Goal: Transaction & Acquisition: Purchase product/service

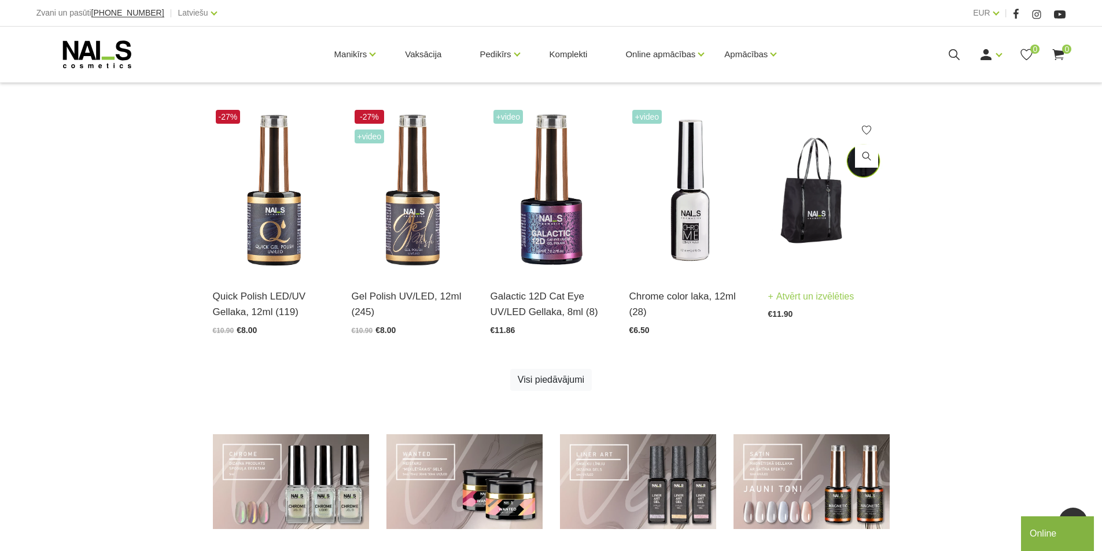
scroll to position [797, 0]
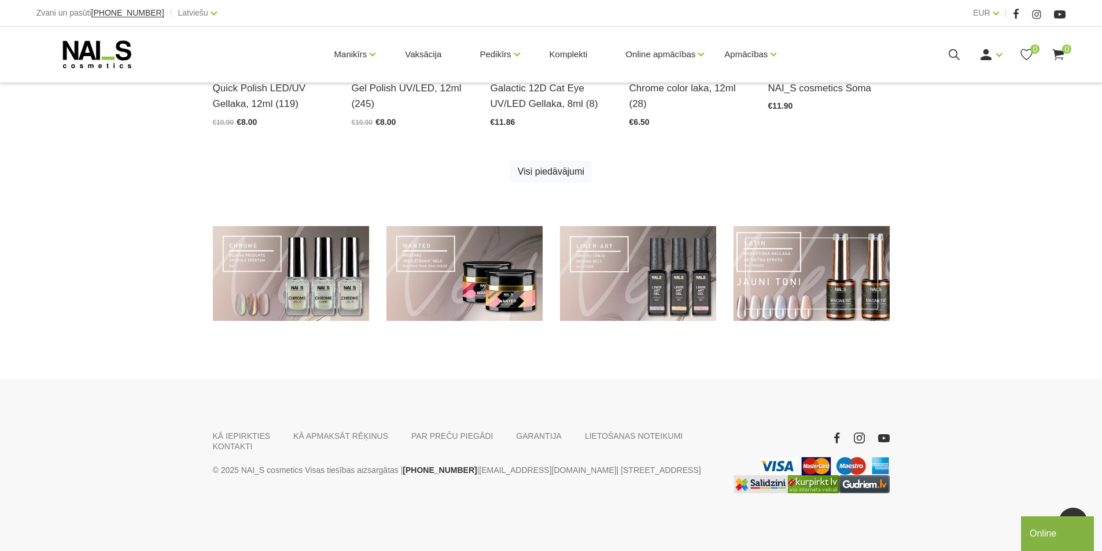
click at [817, 265] on link at bounding box center [811, 273] width 156 height 95
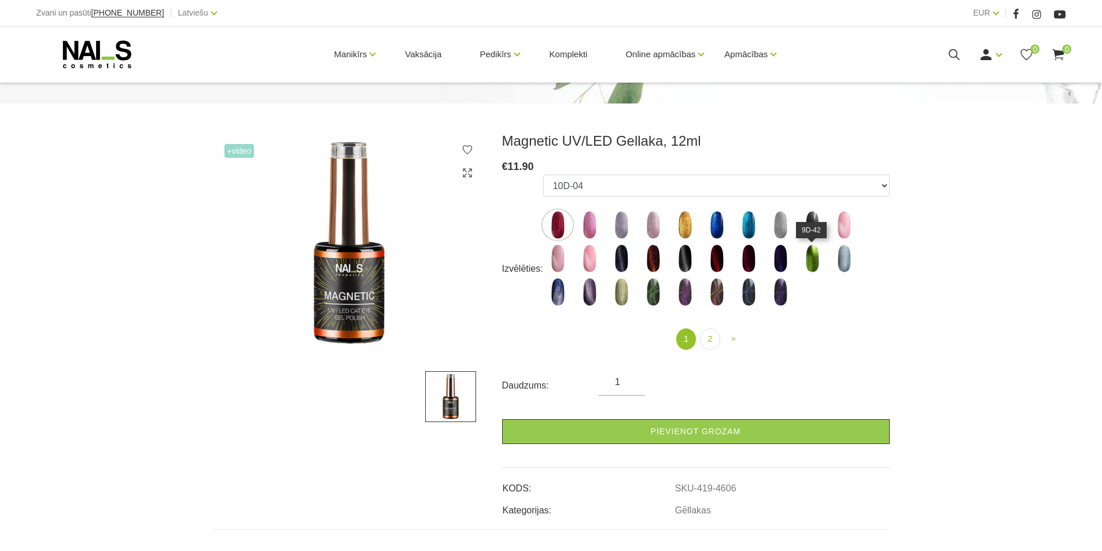
scroll to position [116, 0]
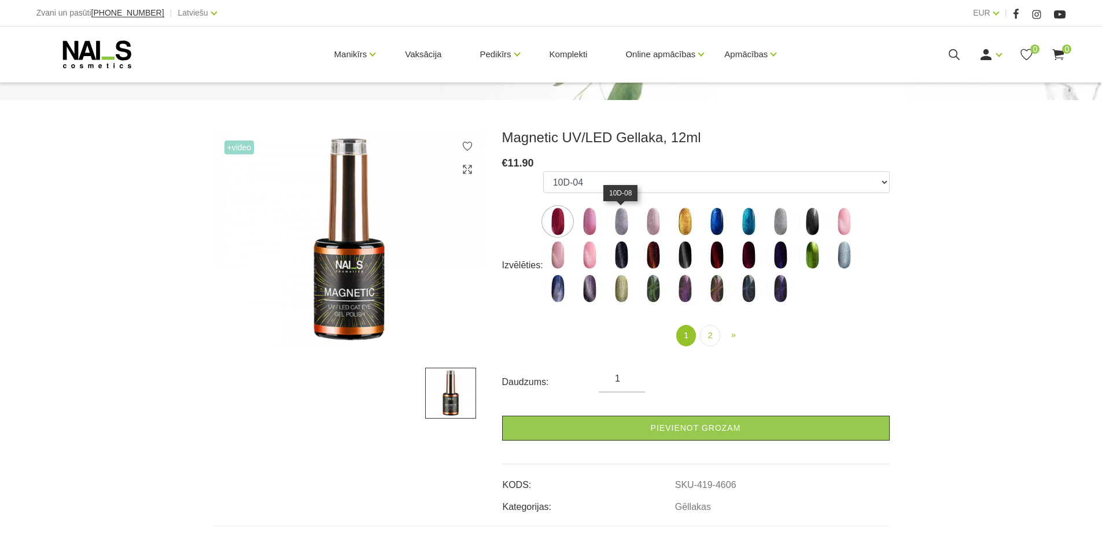
drag, startPoint x: 617, startPoint y: 224, endPoint x: 629, endPoint y: 226, distance: 12.4
click at [618, 224] on img at bounding box center [621, 221] width 29 height 29
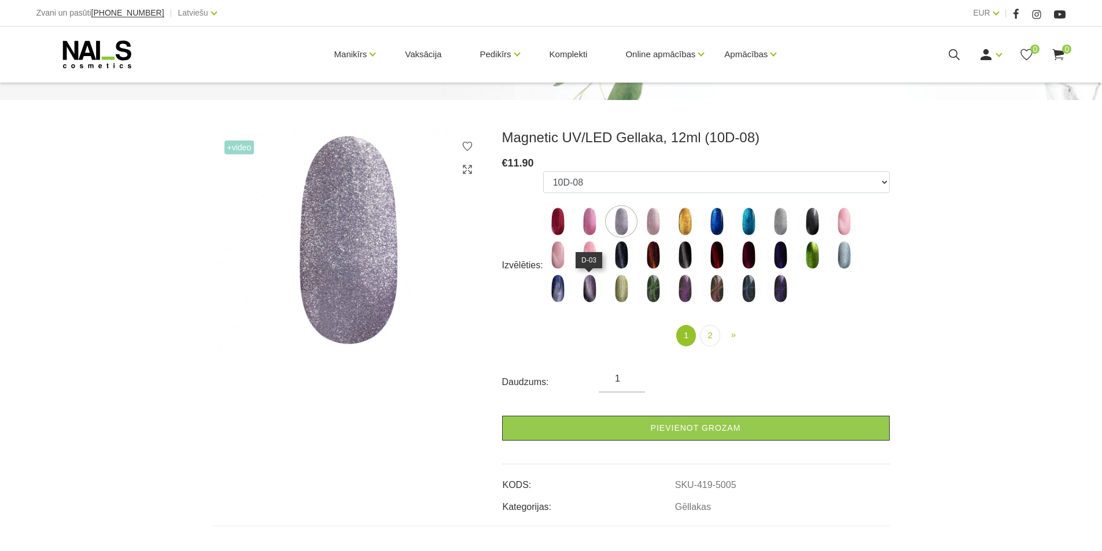
click at [605, 282] on ul "10D-04 10D-07 10D-08 10D-09 10D-13 10D-14 10D-15 10D-19 10D-20 607 614 615 701 …" at bounding box center [716, 239] width 346 height 136
click at [594, 291] on img at bounding box center [589, 288] width 29 height 29
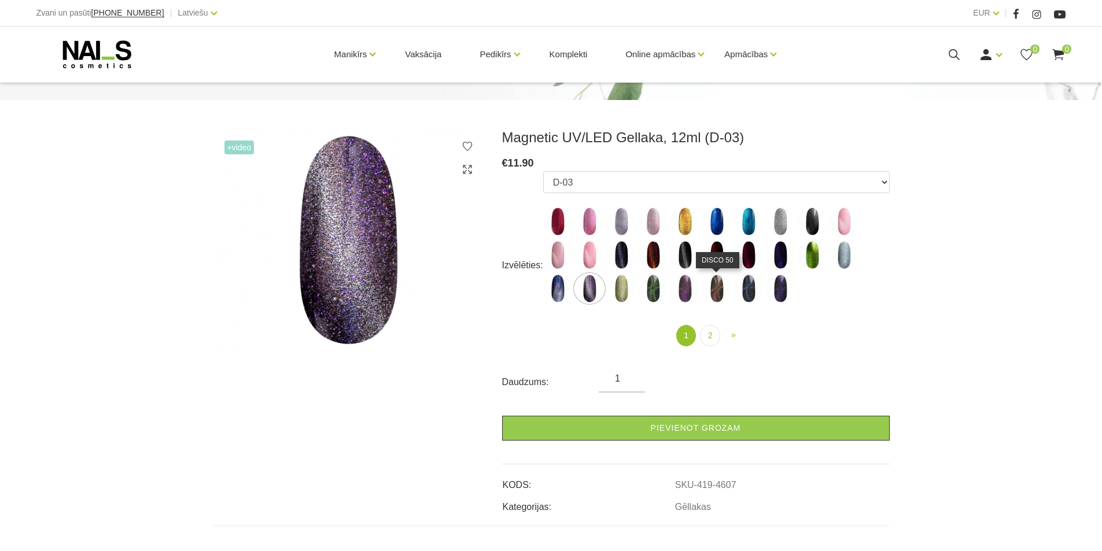
click at [709, 289] on img at bounding box center [716, 288] width 29 height 29
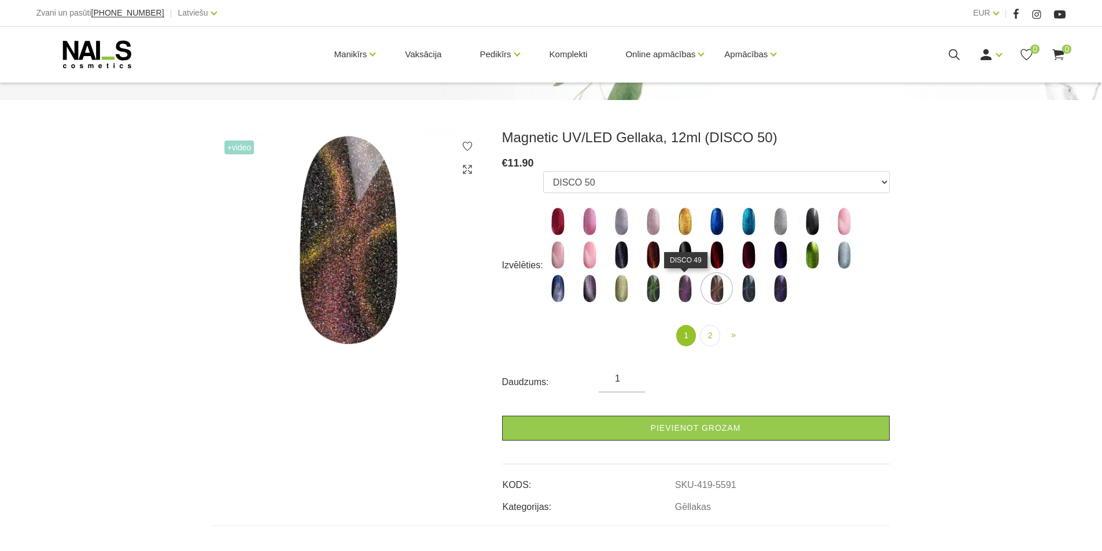
click at [686, 294] on img at bounding box center [684, 288] width 29 height 29
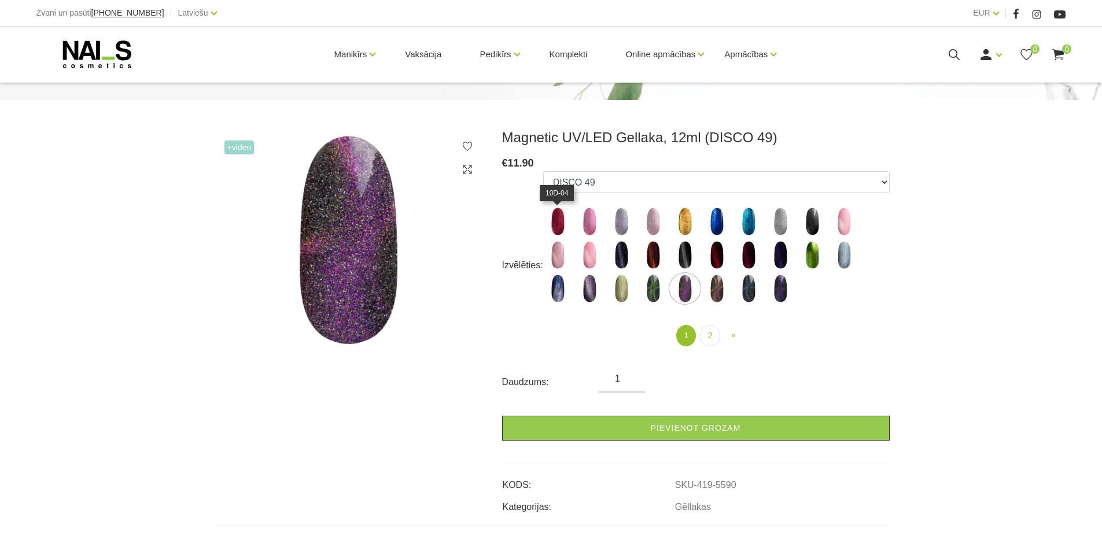
click at [559, 230] on img at bounding box center [557, 221] width 29 height 29
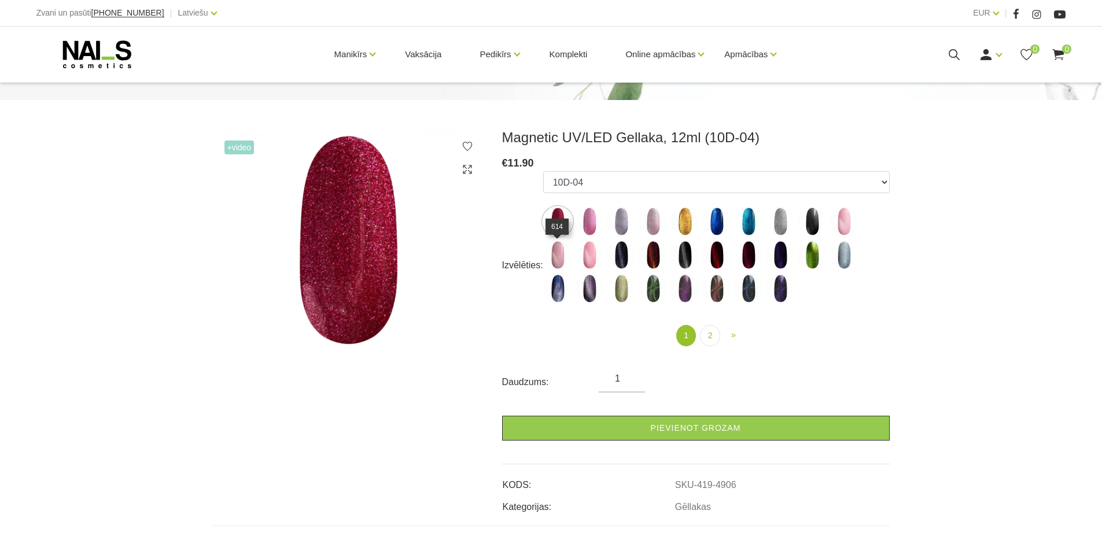
click at [553, 261] on img at bounding box center [557, 255] width 29 height 29
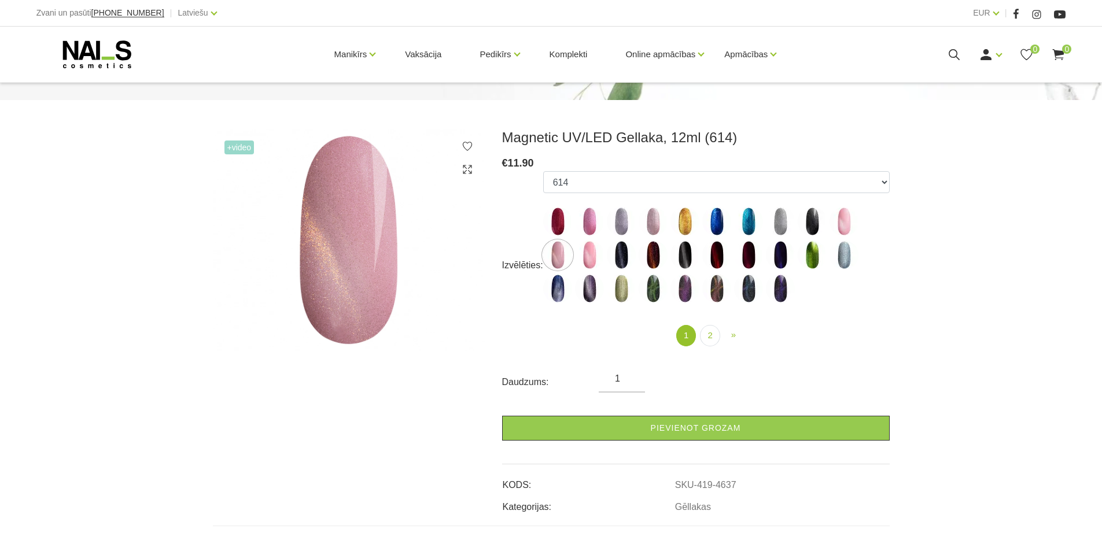
click at [570, 258] on img at bounding box center [557, 255] width 29 height 29
click at [571, 271] on ul "10D-04 10D-07 10D-08 10D-09 10D-13 10D-14 10D-15 10D-19 10D-20 607 614 615 701 …" at bounding box center [716, 239] width 346 height 136
click at [567, 286] on img at bounding box center [557, 288] width 29 height 29
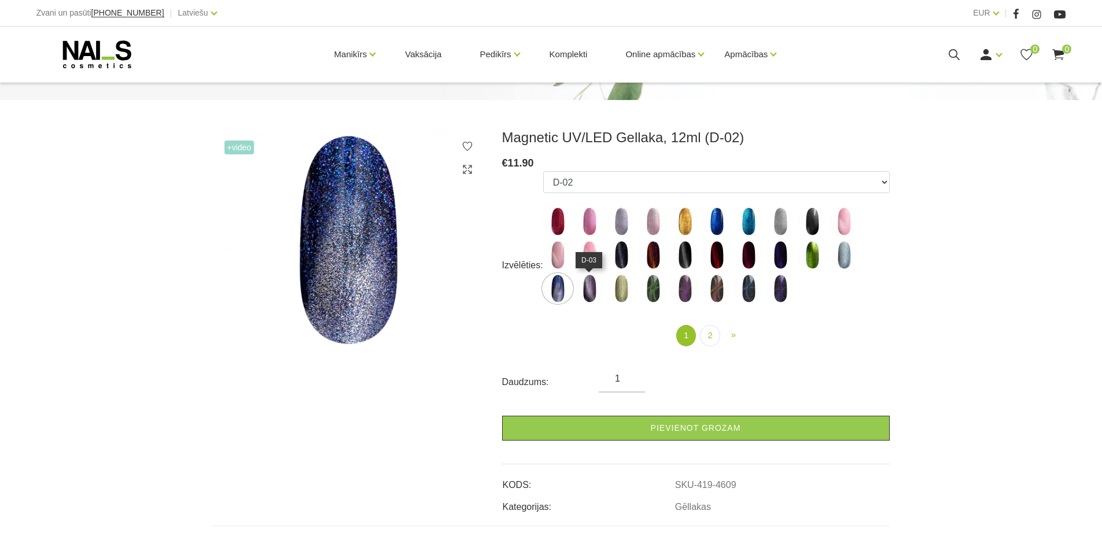
click at [603, 293] on img at bounding box center [589, 288] width 29 height 29
select select "4607"
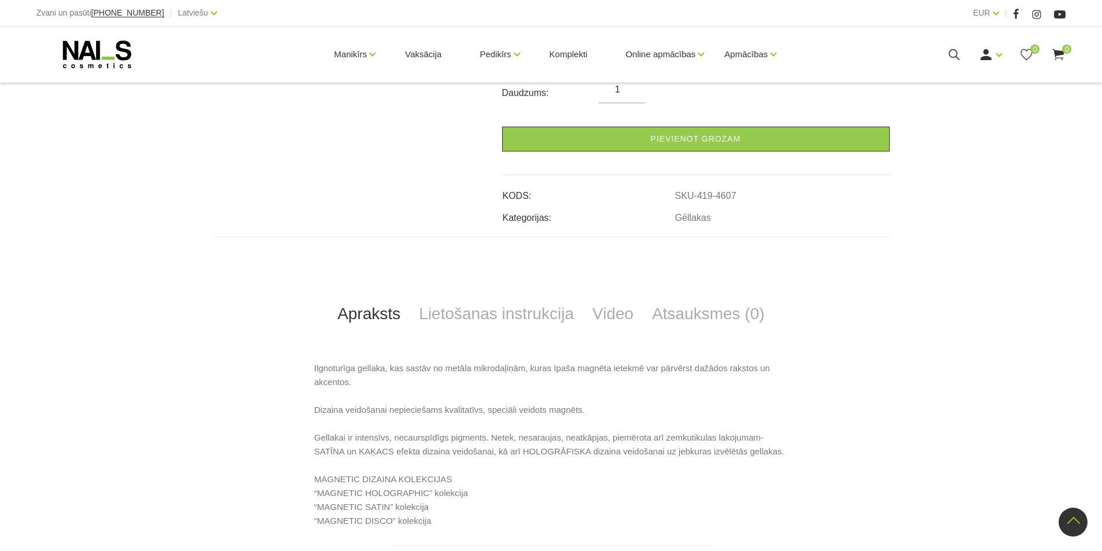
scroll to position [636, 0]
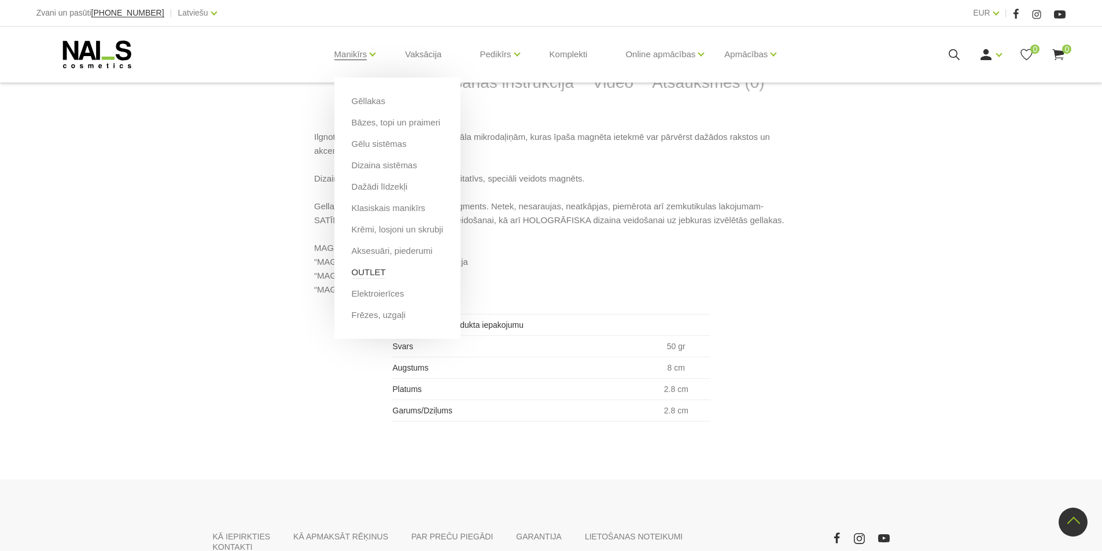
click at [364, 270] on link "OUTLET" at bounding box center [369, 272] width 34 height 13
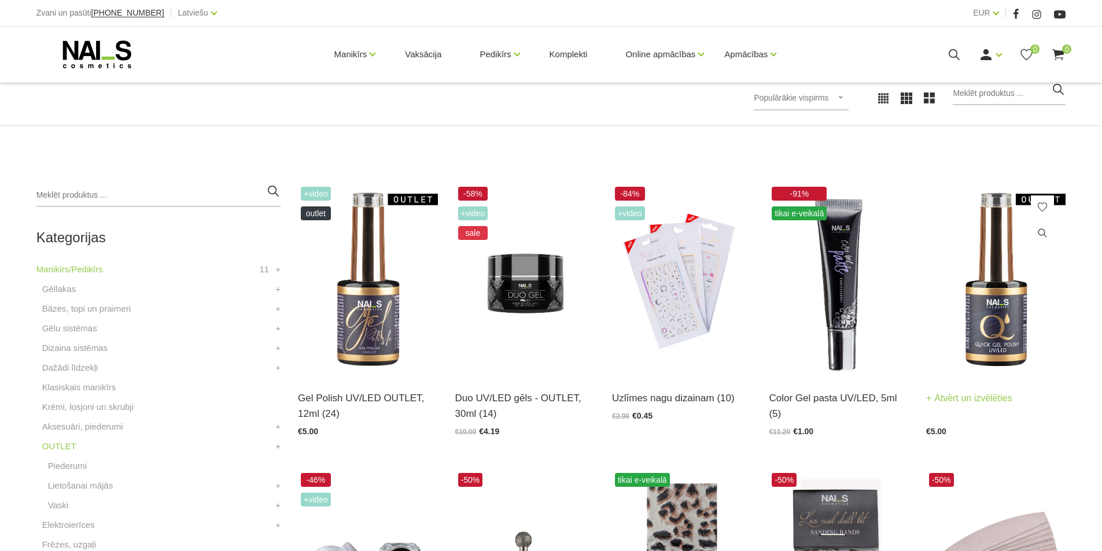
scroll to position [231, 0]
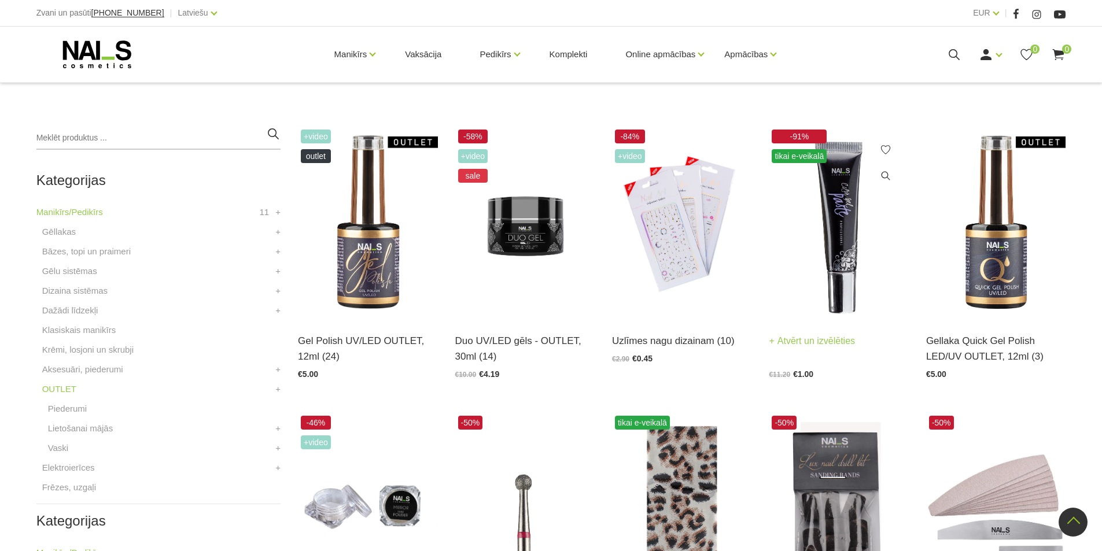
click at [843, 212] on img at bounding box center [837, 223] width 139 height 192
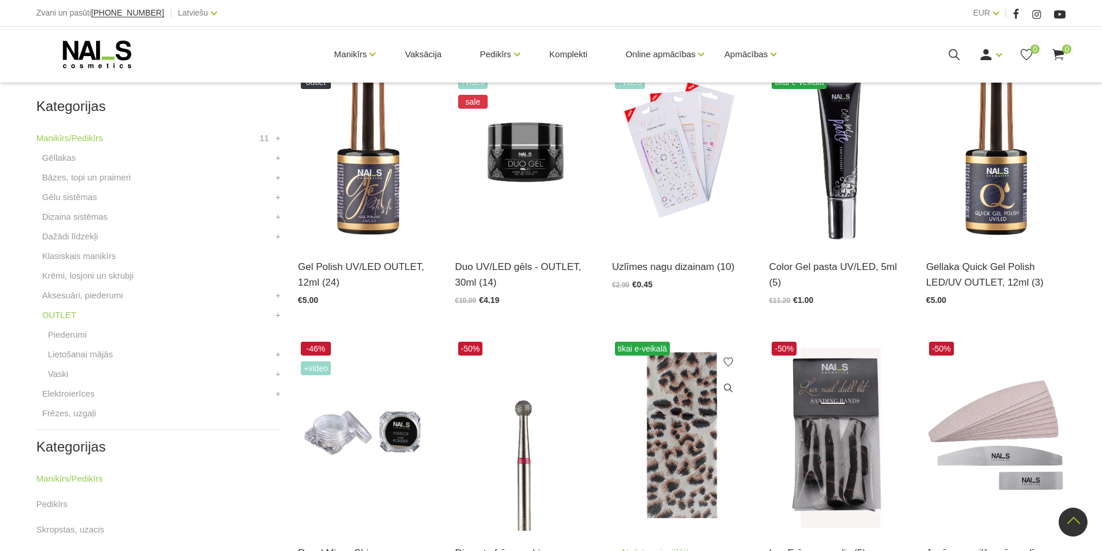
scroll to position [405, 0]
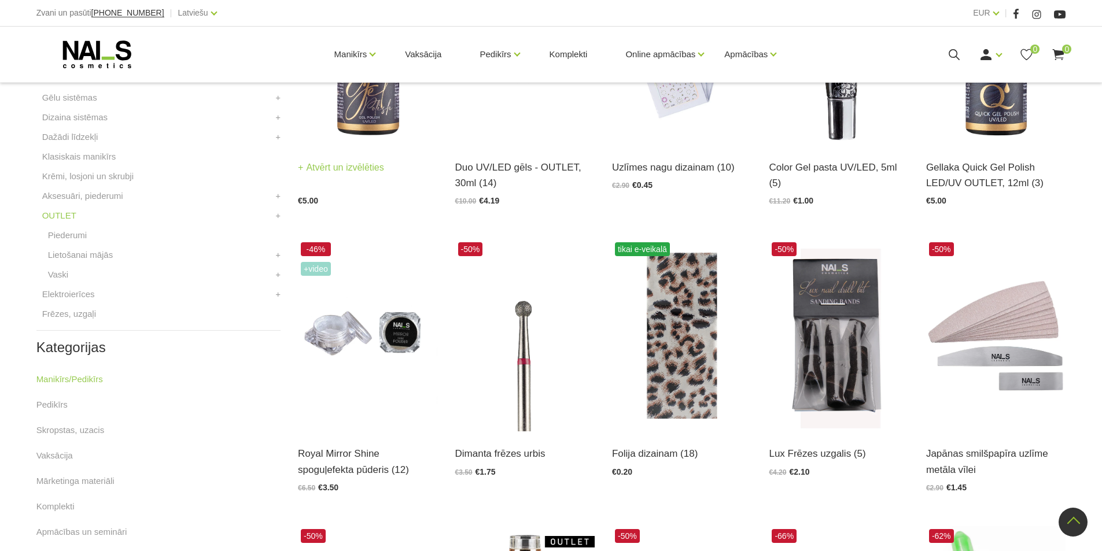
click at [383, 118] on img at bounding box center [367, 49] width 139 height 192
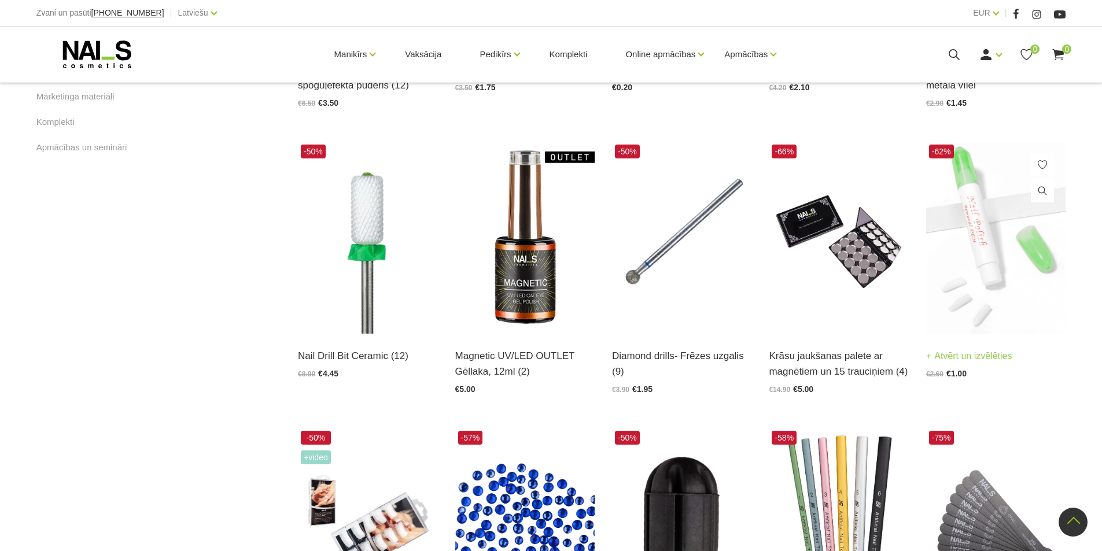
scroll to position [810, 0]
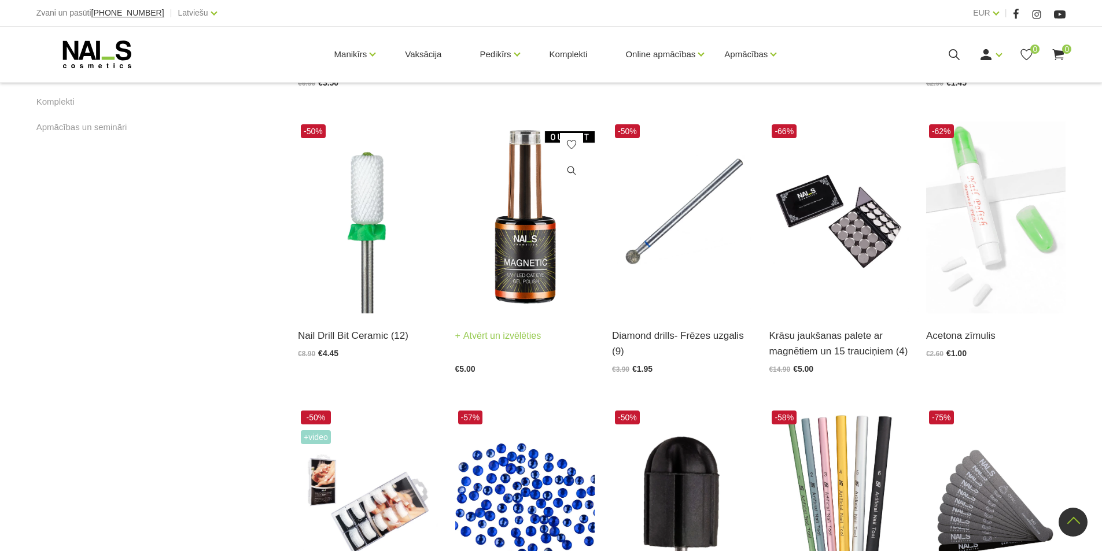
click at [507, 222] on img at bounding box center [524, 217] width 139 height 192
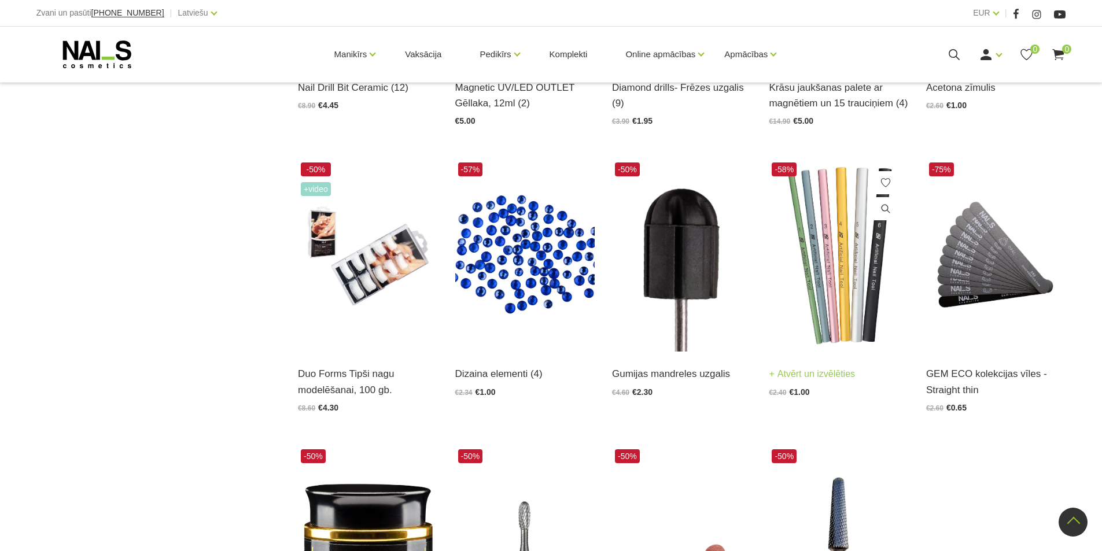
scroll to position [1041, 0]
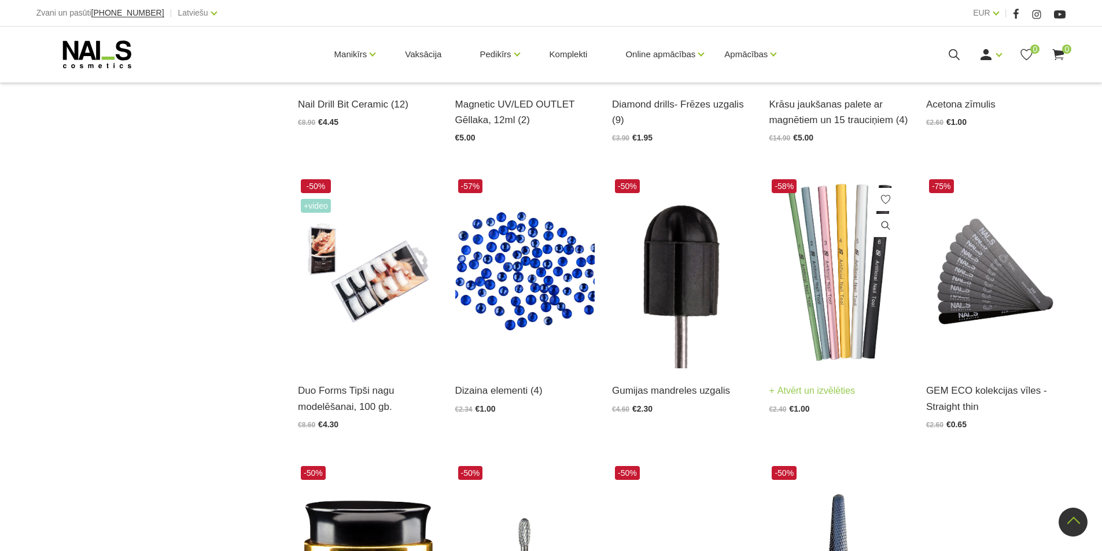
click at [871, 241] on img at bounding box center [837, 272] width 139 height 192
click at [378, 281] on img at bounding box center [367, 272] width 139 height 192
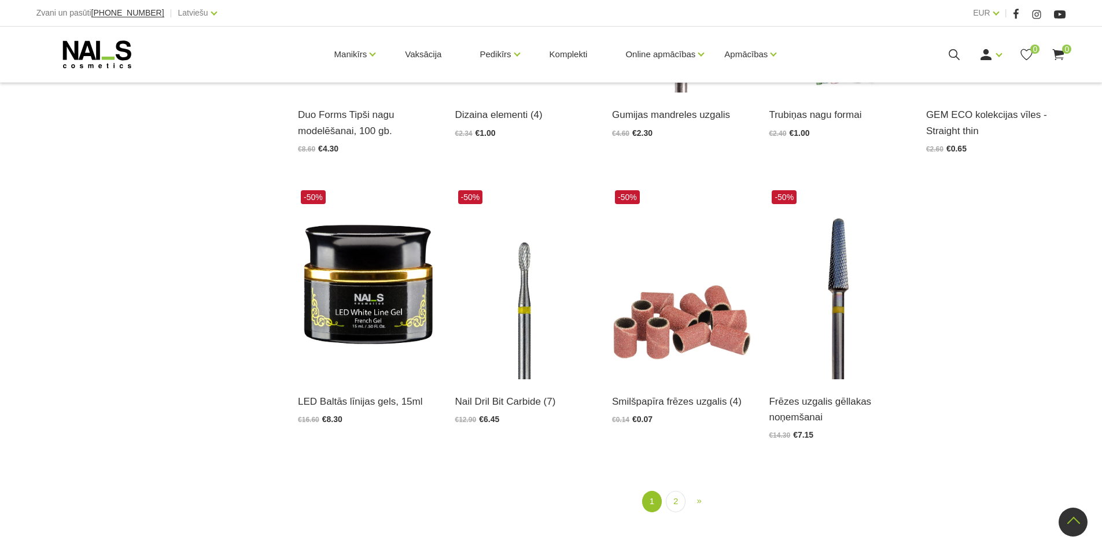
scroll to position [1330, 0]
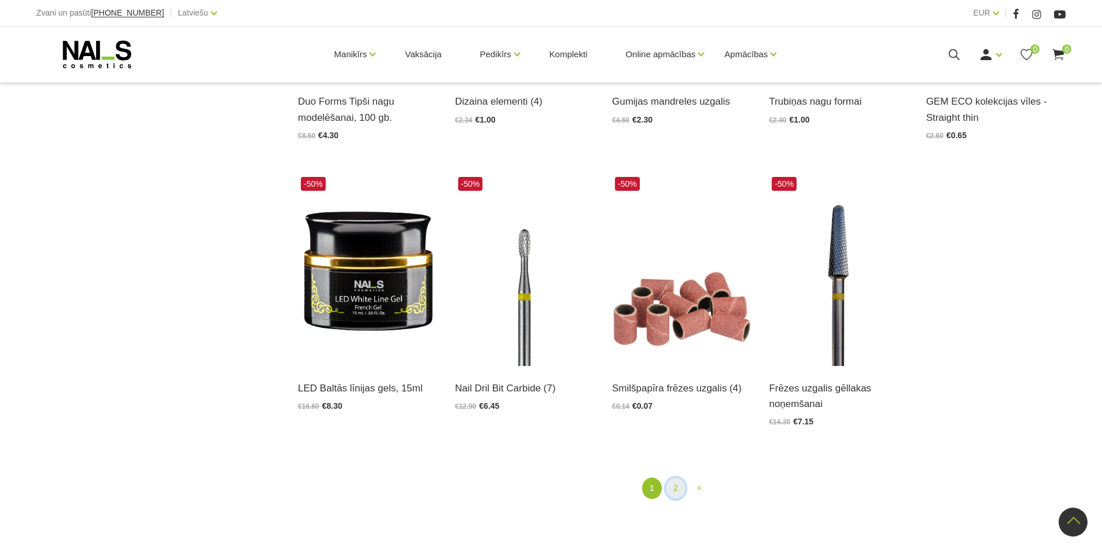
click at [673, 491] on link "2" at bounding box center [676, 488] width 20 height 21
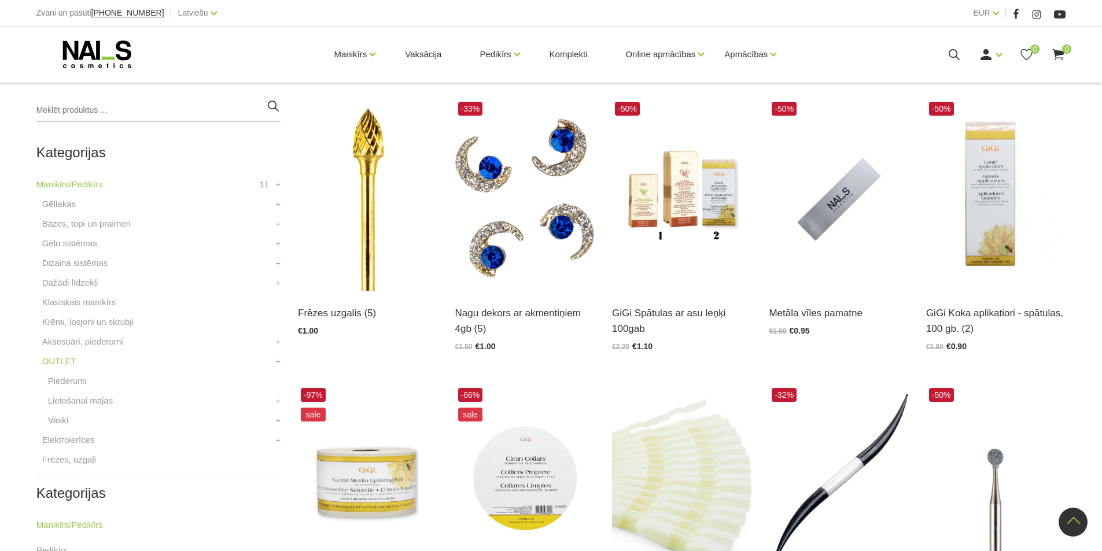
scroll to position [237, 0]
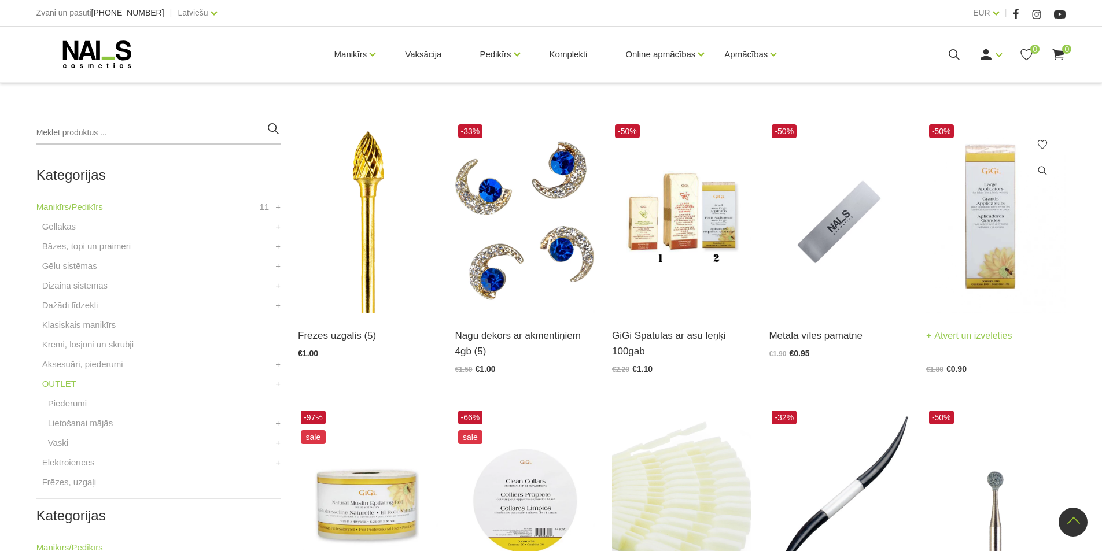
click at [955, 261] on img at bounding box center [995, 217] width 139 height 192
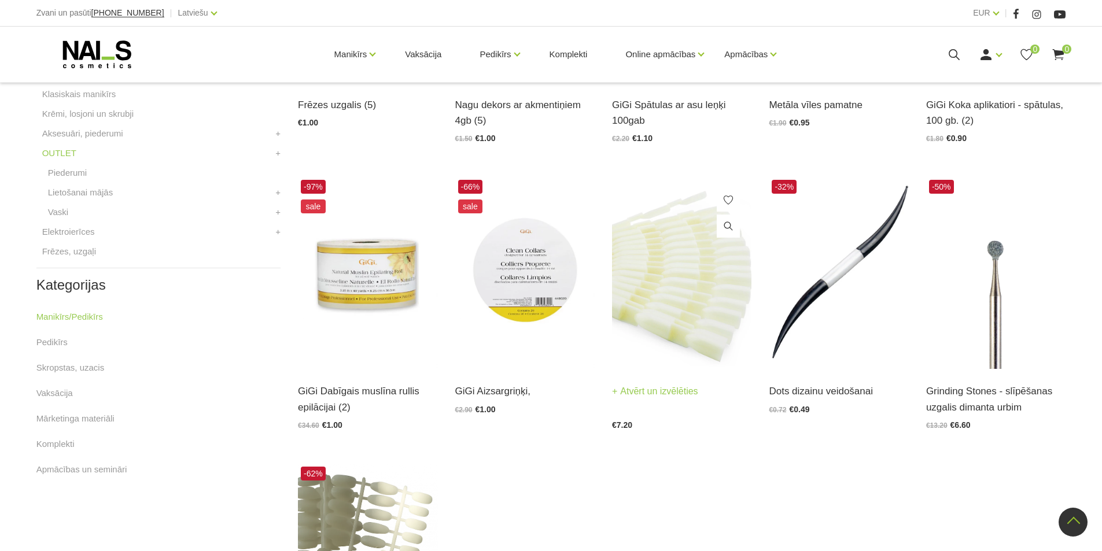
scroll to position [468, 0]
drag, startPoint x: 709, startPoint y: 424, endPoint x: 709, endPoint y: 437, distance: 12.7
drag, startPoint x: 709, startPoint y: 437, endPoint x: 718, endPoint y: 501, distance: 64.2
click at [718, 501] on div "Frēzes uzgalis (5) Atvērt un izvēlēties €1.00 -33% Nagu dekors ar akmentiņiem 4…" at bounding box center [681, 319] width 785 height 859
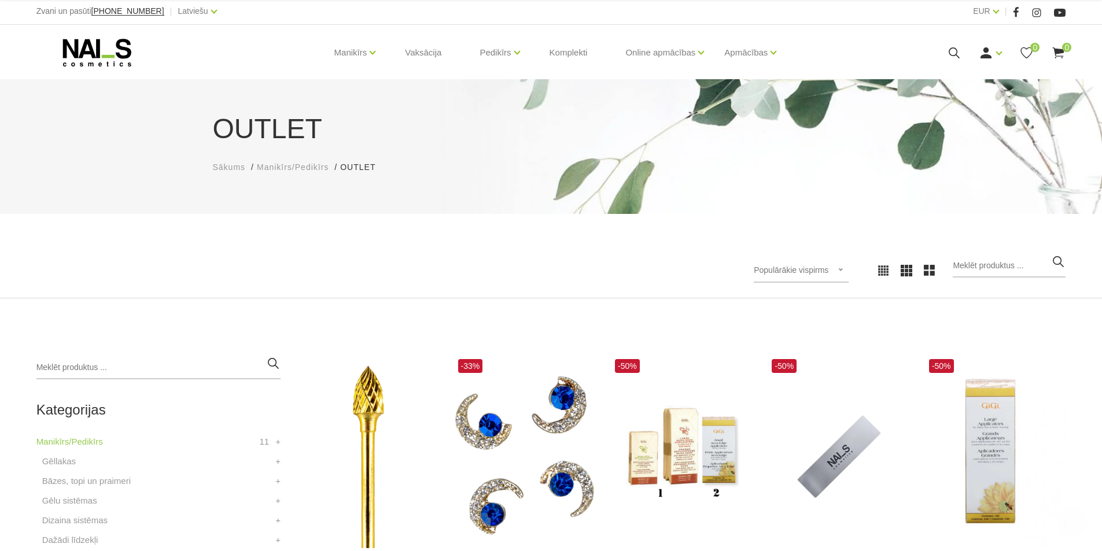
scroll to position [0, 0]
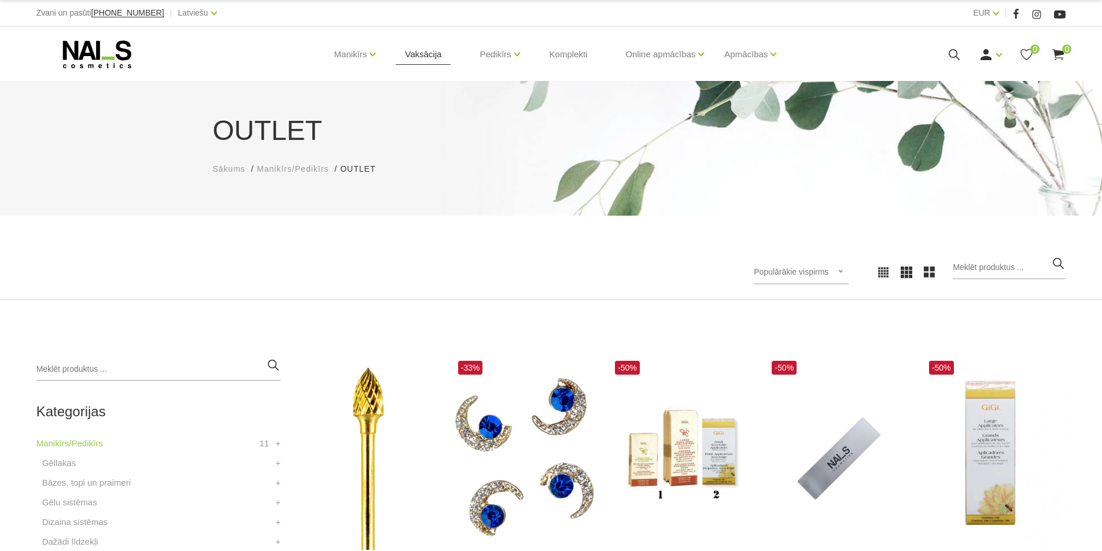
click at [430, 58] on link "Vaksācija" at bounding box center [423, 55] width 55 height 56
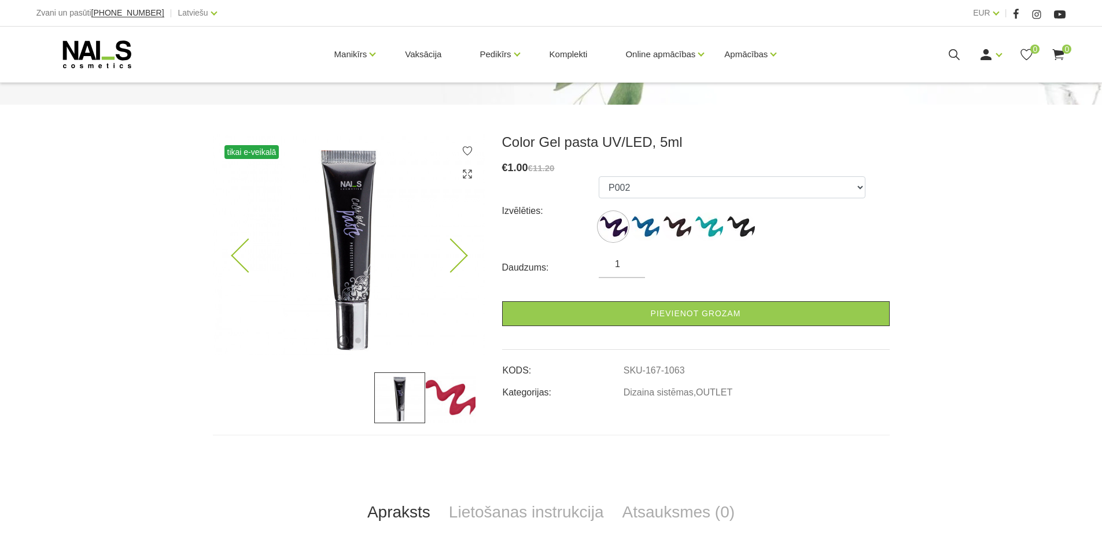
scroll to position [116, 0]
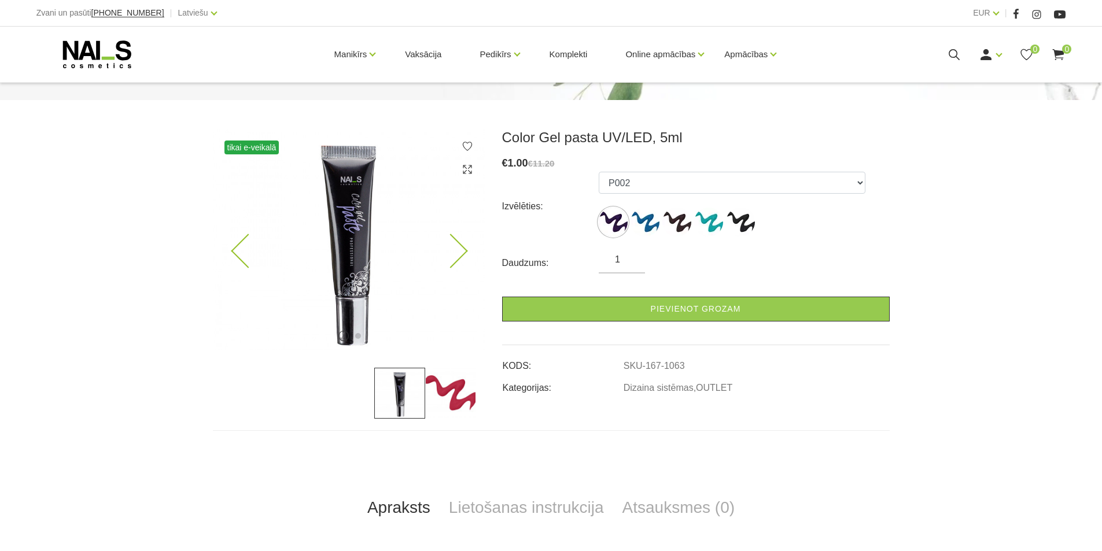
click at [460, 252] on icon at bounding box center [450, 251] width 34 height 34
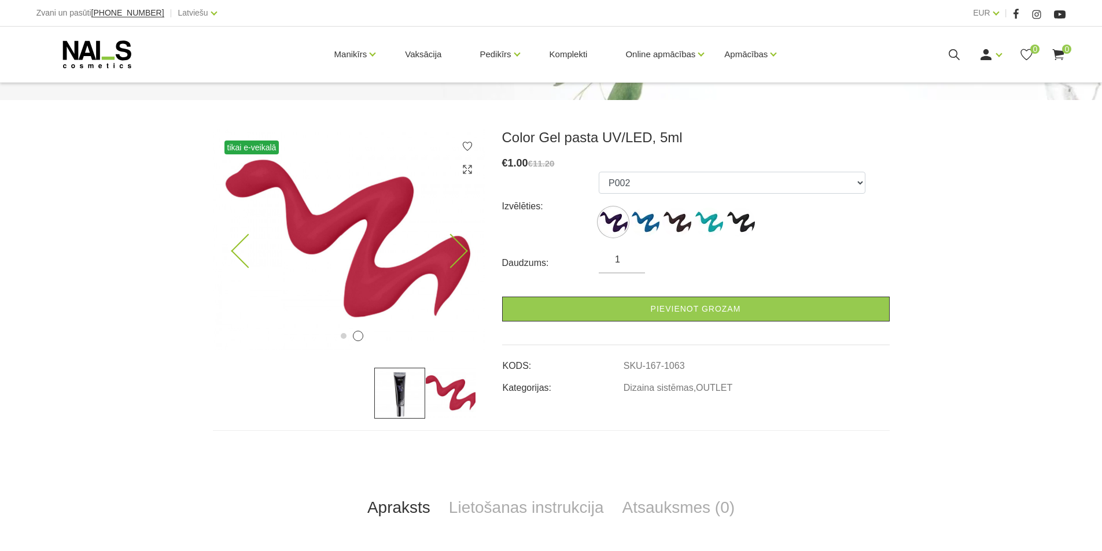
click at [460, 252] on icon at bounding box center [450, 251] width 34 height 34
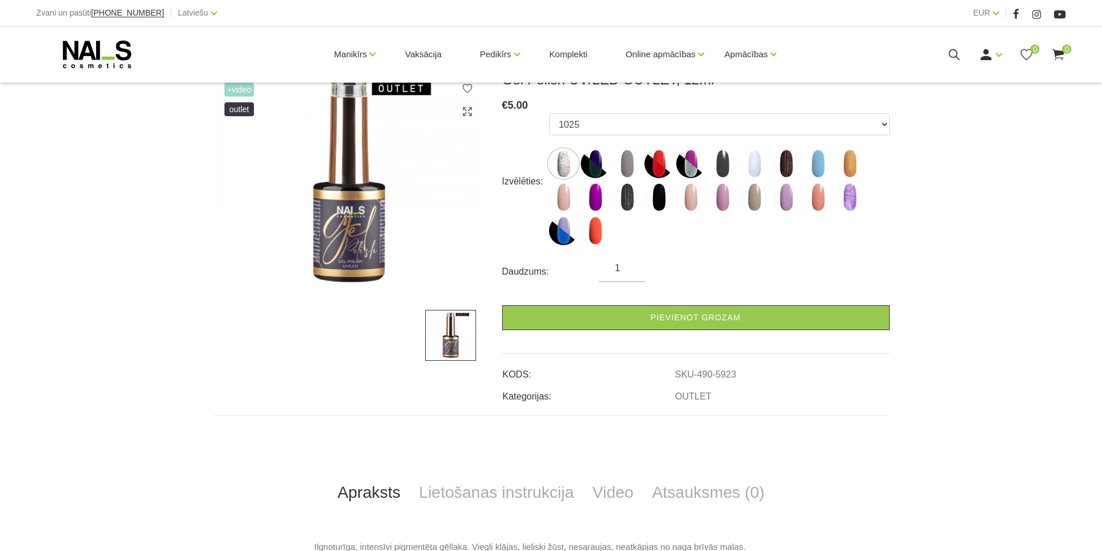
scroll to position [116, 0]
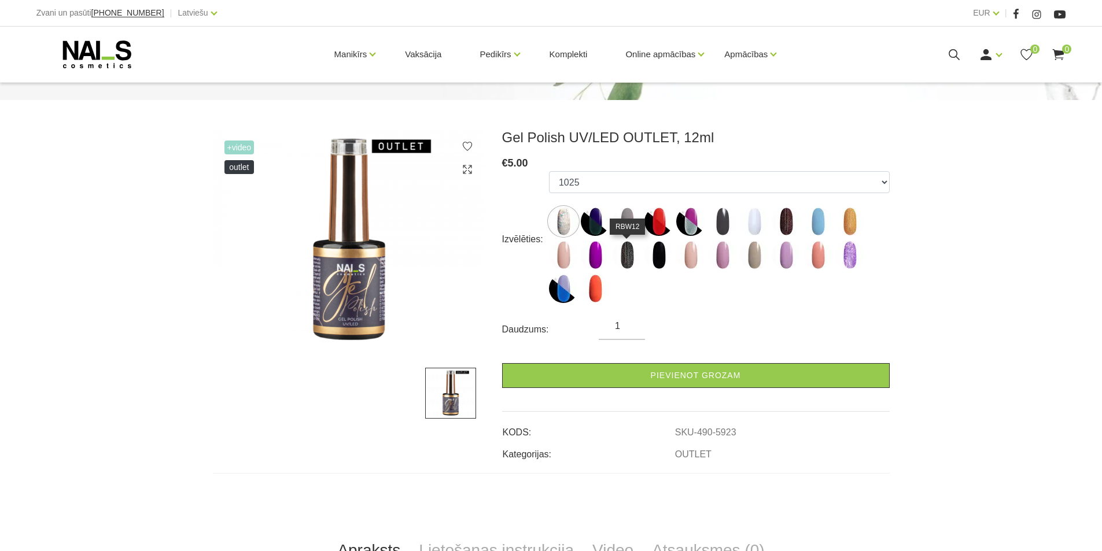
click at [634, 252] on img at bounding box center [626, 255] width 29 height 29
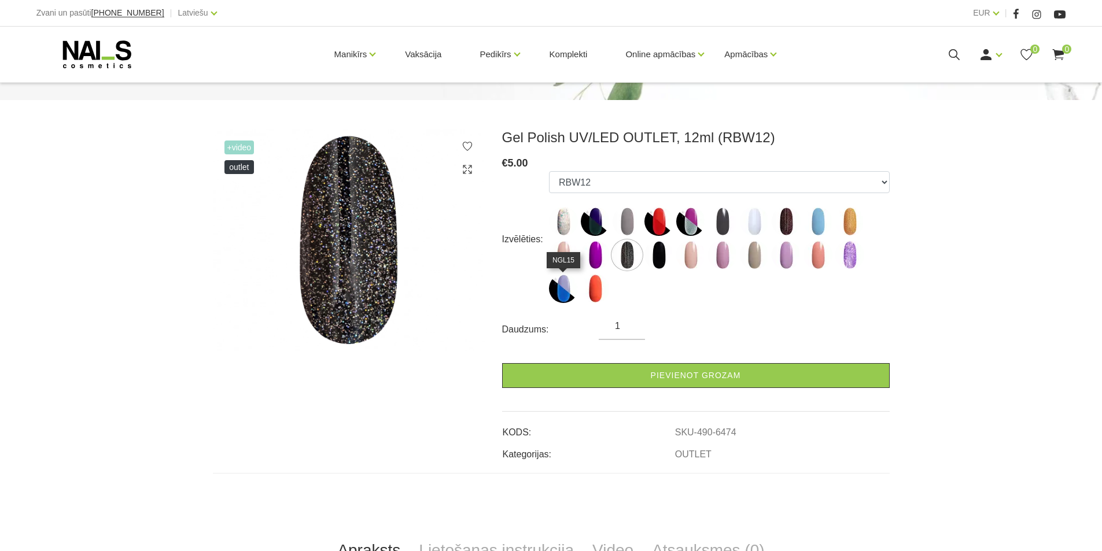
click at [561, 292] on img at bounding box center [563, 288] width 29 height 29
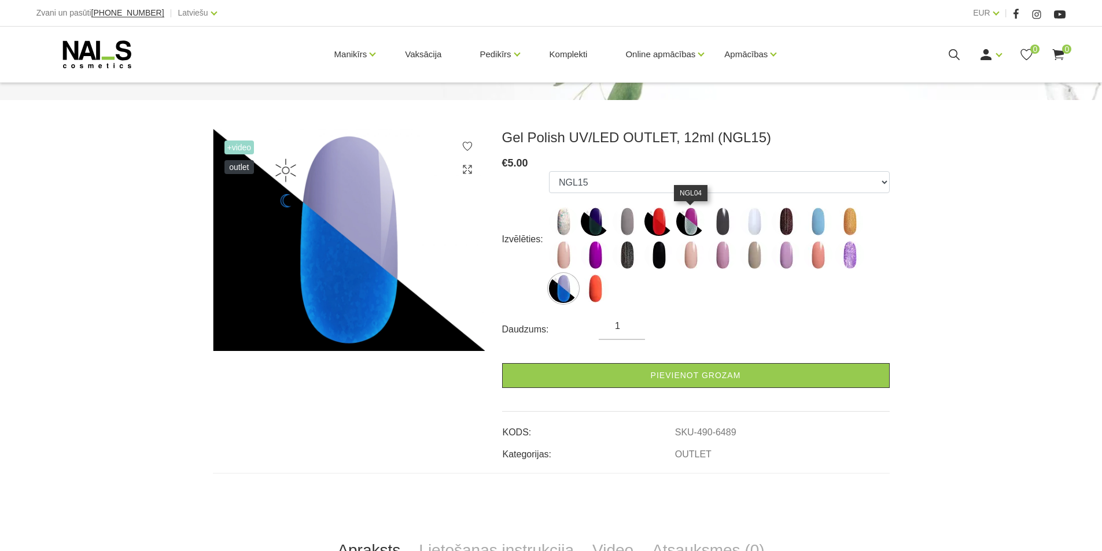
click at [691, 230] on img at bounding box center [690, 221] width 29 height 29
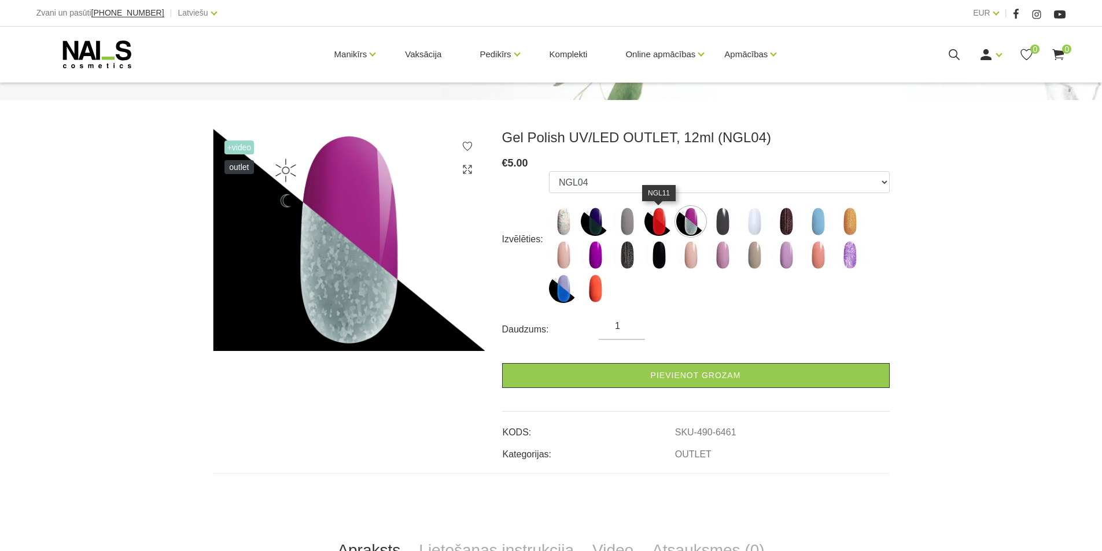
click at [655, 221] on img at bounding box center [658, 221] width 29 height 29
select select "6460"
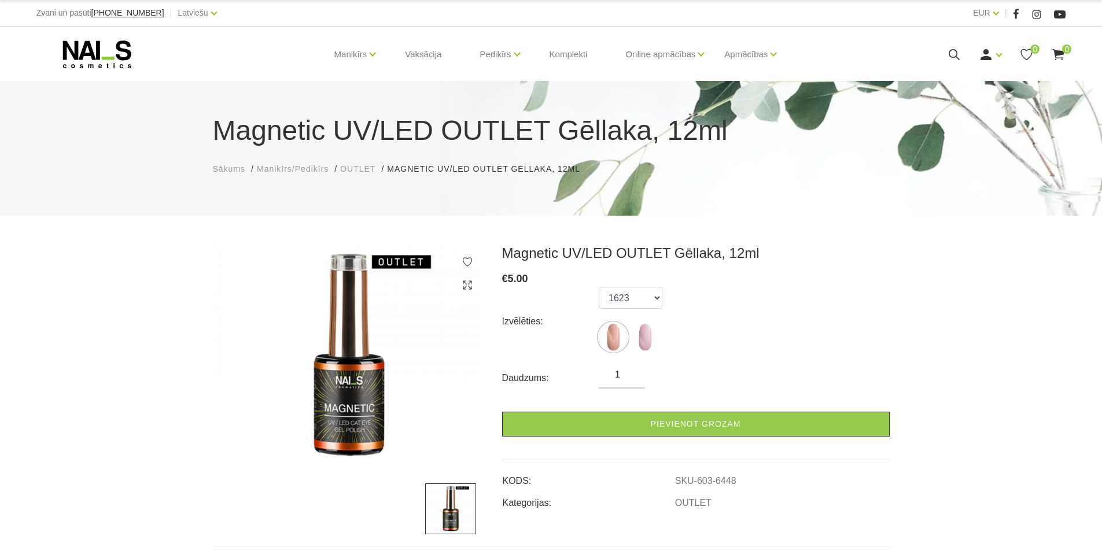
click at [665, 327] on div "Izvēlēties: 1623 609" at bounding box center [695, 321] width 387 height 69
click at [651, 335] on img at bounding box center [644, 337] width 29 height 29
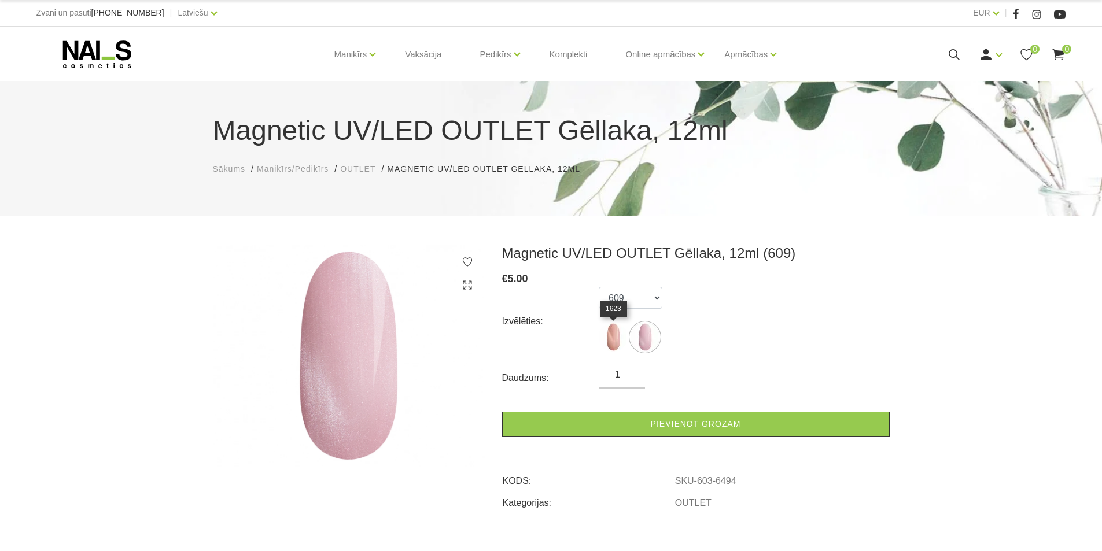
click at [610, 341] on img at bounding box center [612, 337] width 29 height 29
select select "6448"
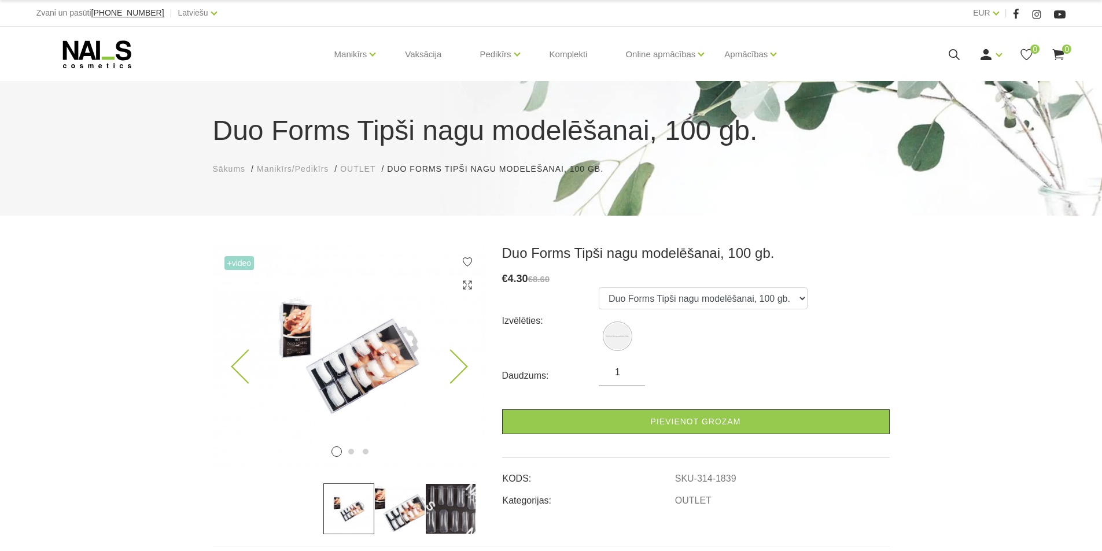
click at [462, 372] on icon at bounding box center [450, 367] width 34 height 34
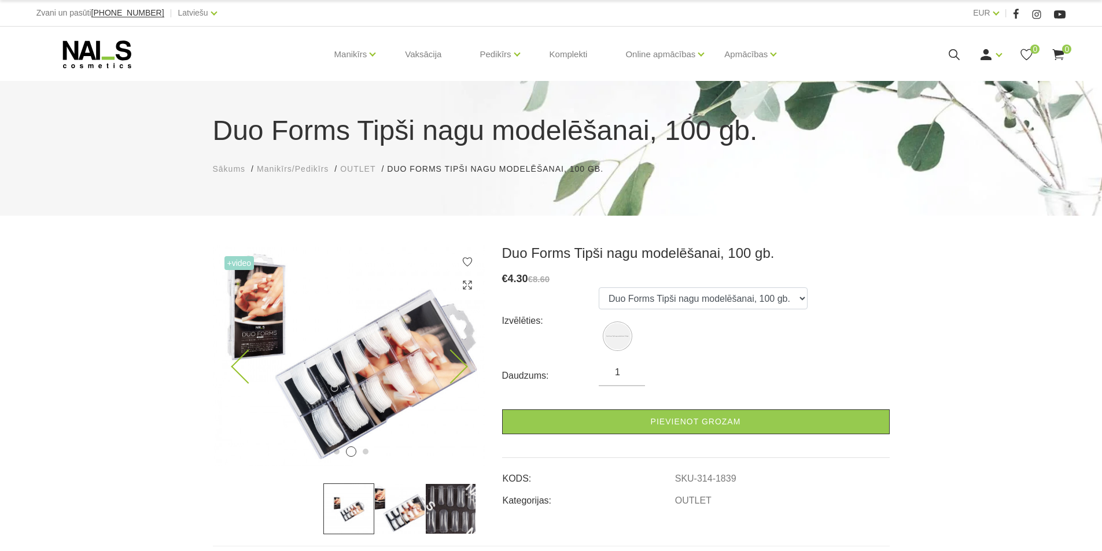
click at [463, 372] on img at bounding box center [349, 355] width 272 height 221
click at [458, 375] on icon at bounding box center [450, 367] width 34 height 34
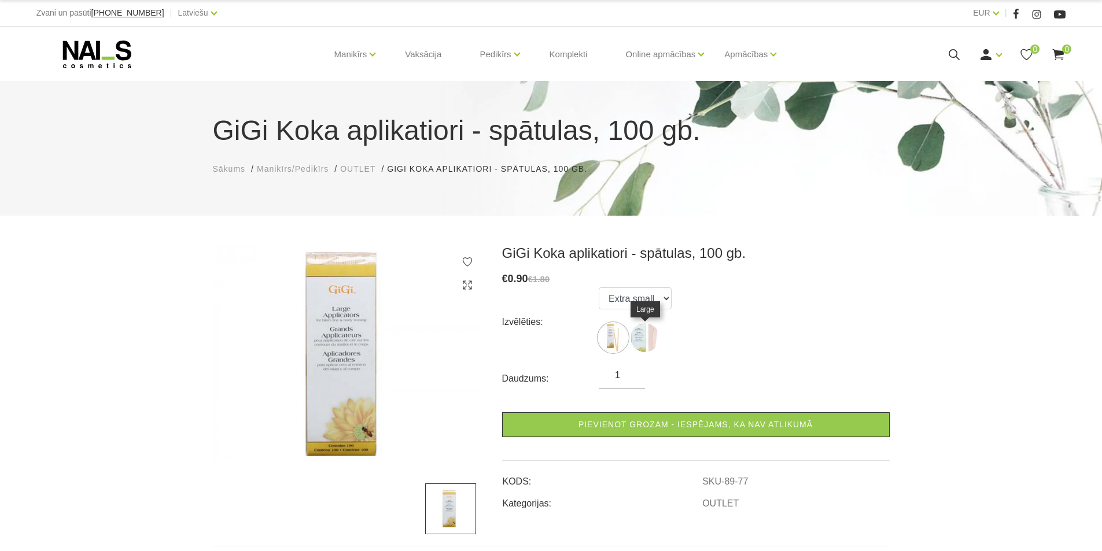
click at [648, 338] on img at bounding box center [644, 337] width 29 height 29
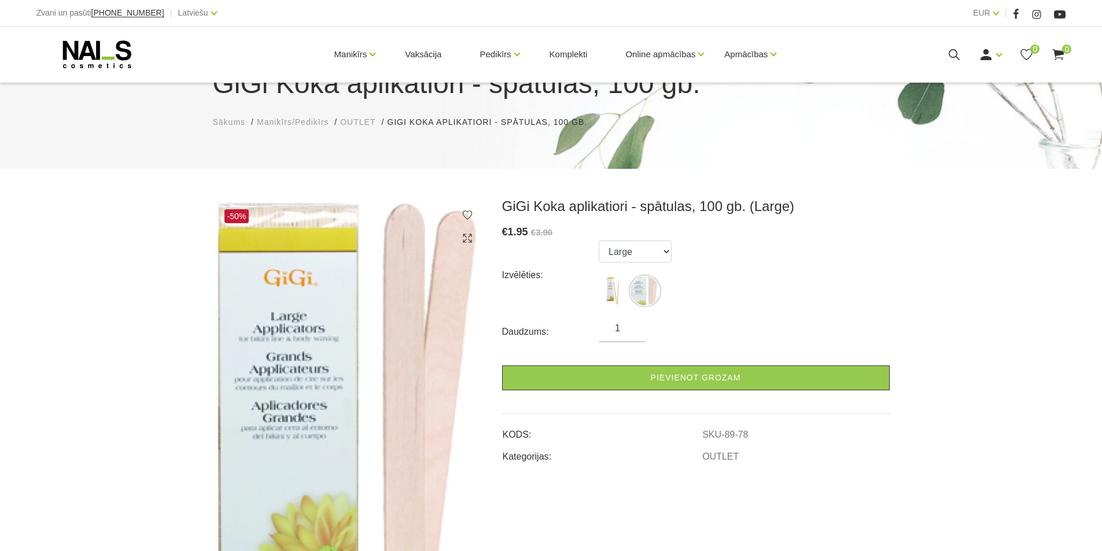
scroll to position [173, 0]
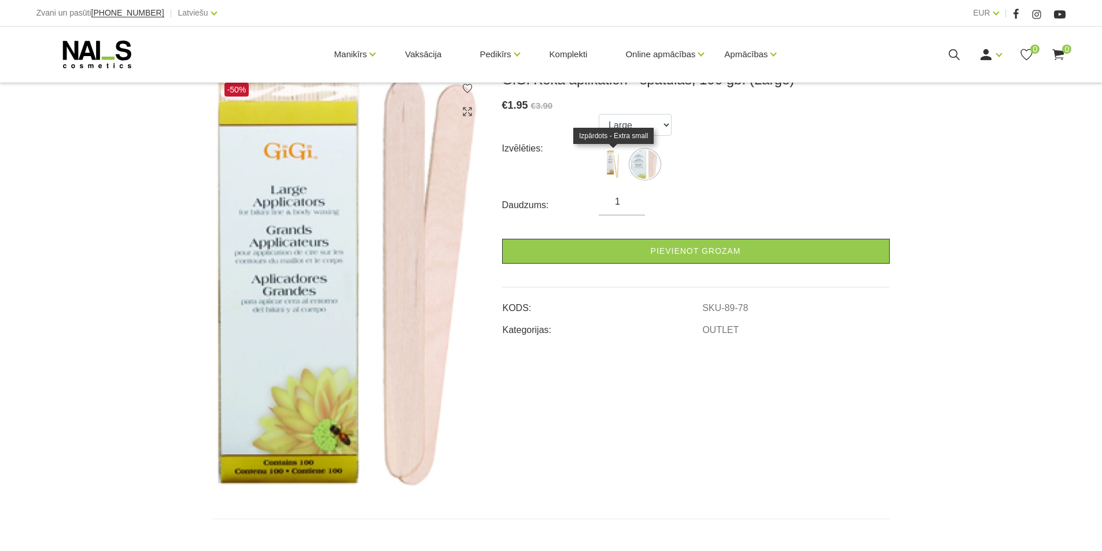
click at [608, 161] on img at bounding box center [612, 164] width 29 height 29
select select "77"
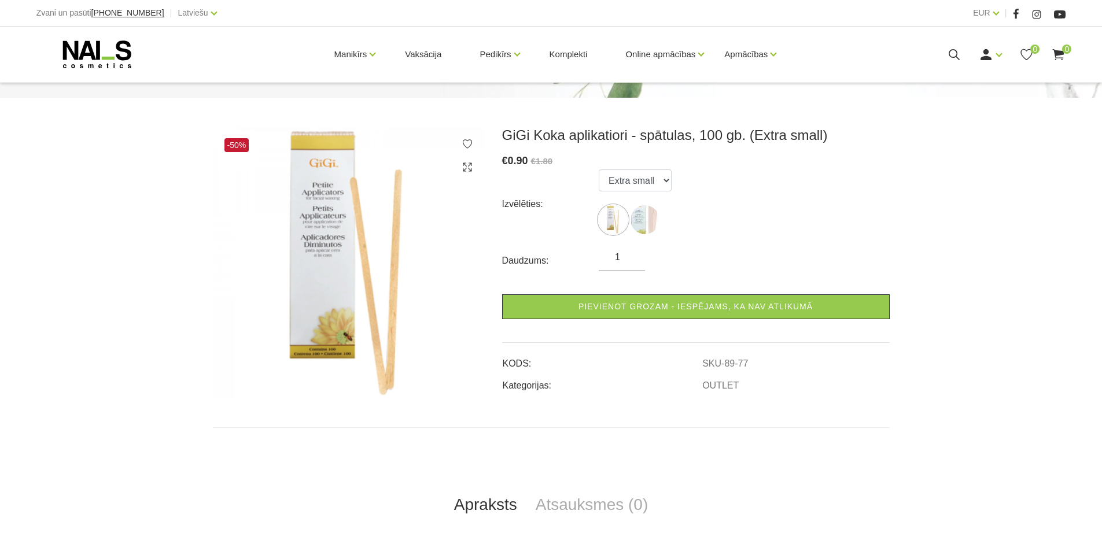
scroll to position [58, 0]
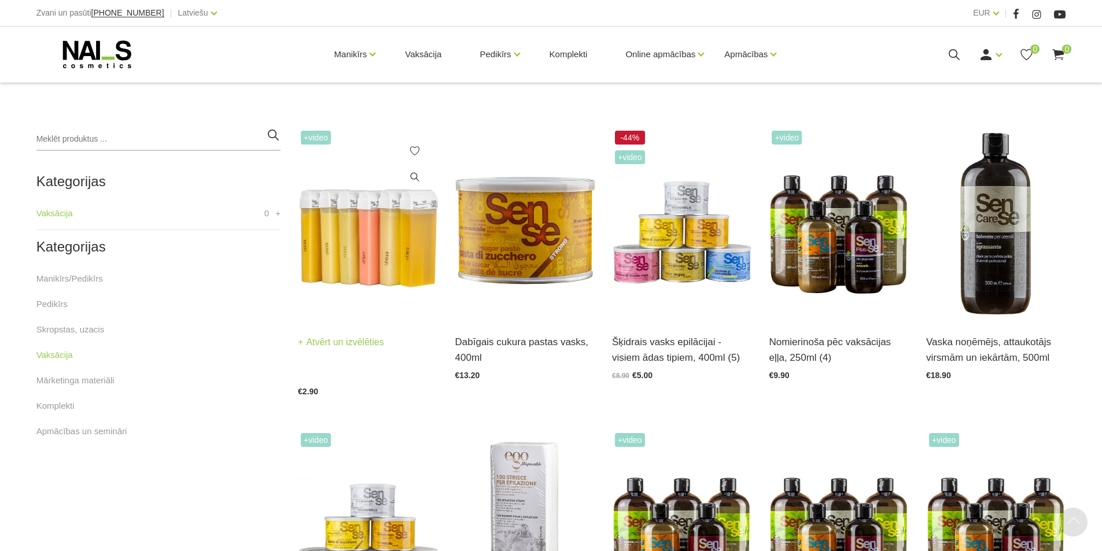
scroll to position [231, 0]
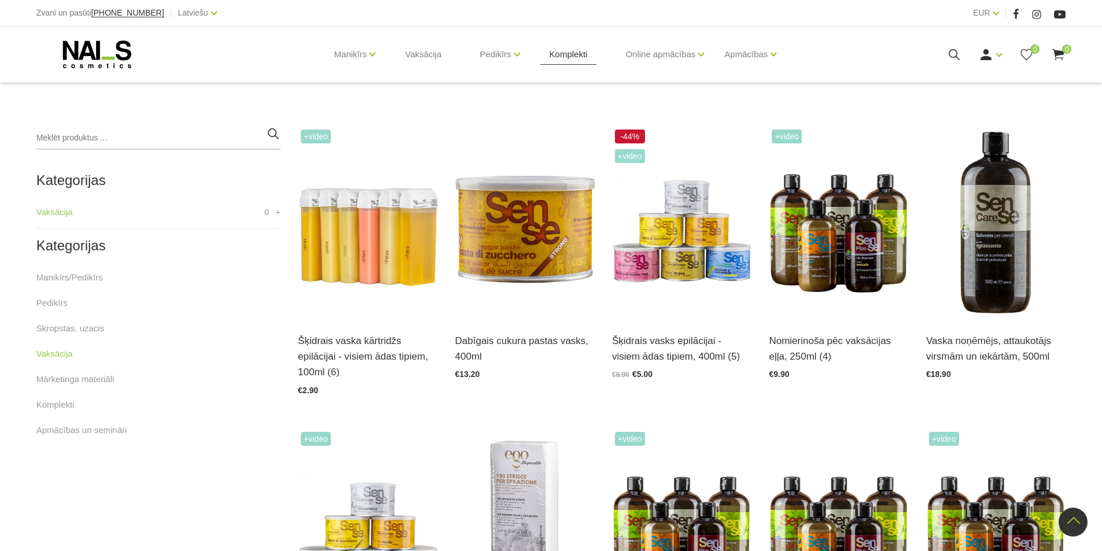
click at [556, 49] on link "Komplekti" at bounding box center [568, 55] width 57 height 56
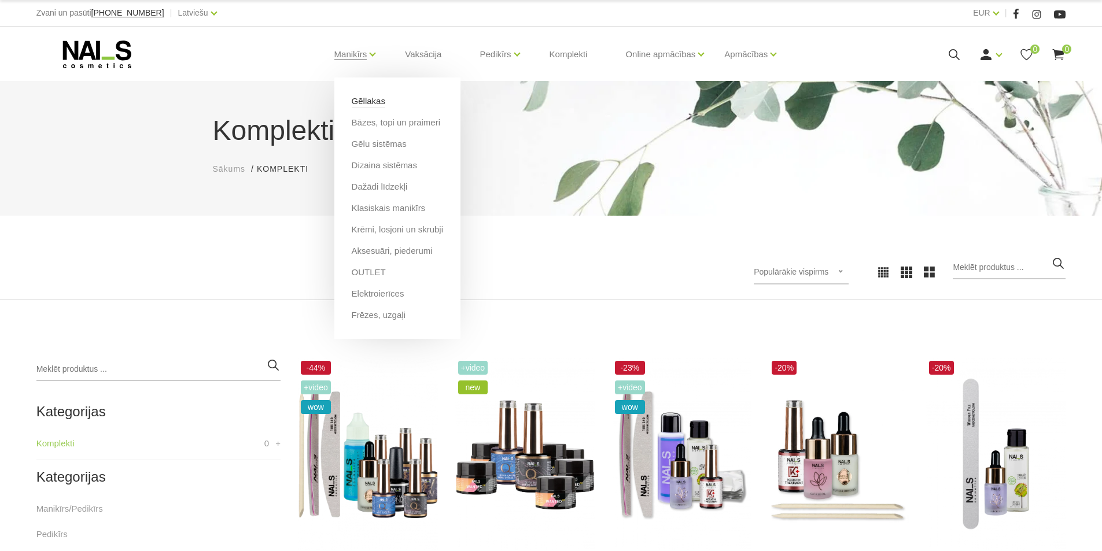
click at [360, 102] on link "Gēllakas" at bounding box center [369, 101] width 34 height 13
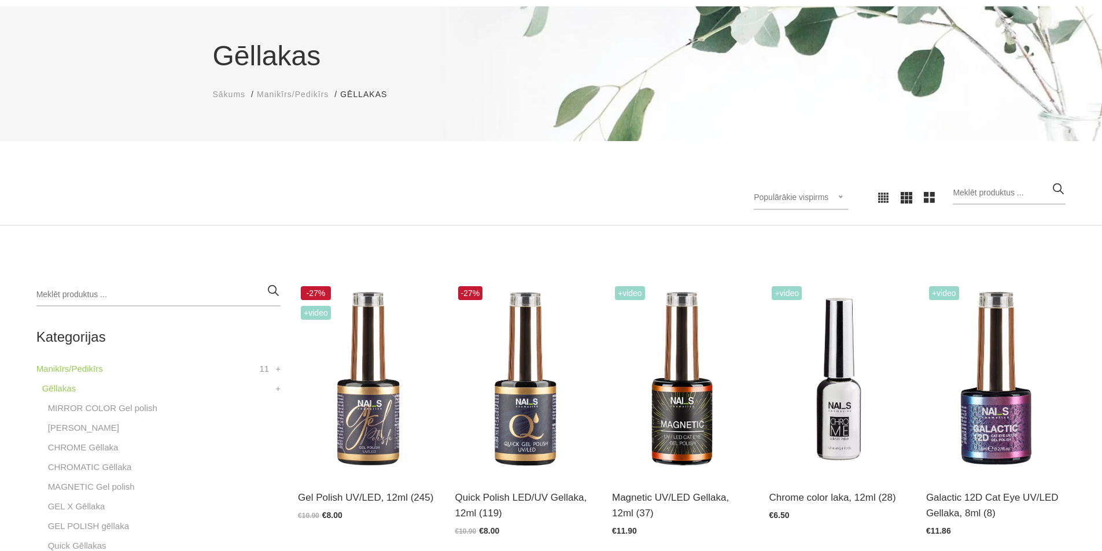
scroll to position [289, 0]
